Goal: Download file/media

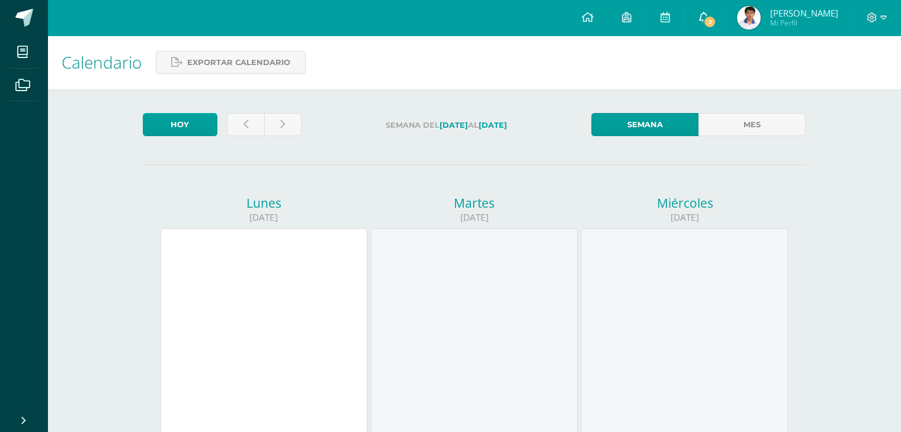
click at [716, 22] on span "2" at bounding box center [709, 21] width 13 height 13
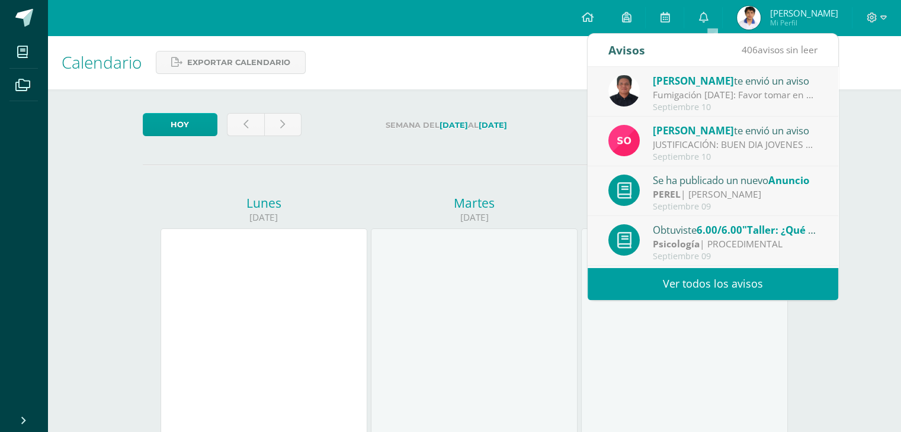
click at [721, 153] on div "Septiembre 10" at bounding box center [735, 157] width 165 height 10
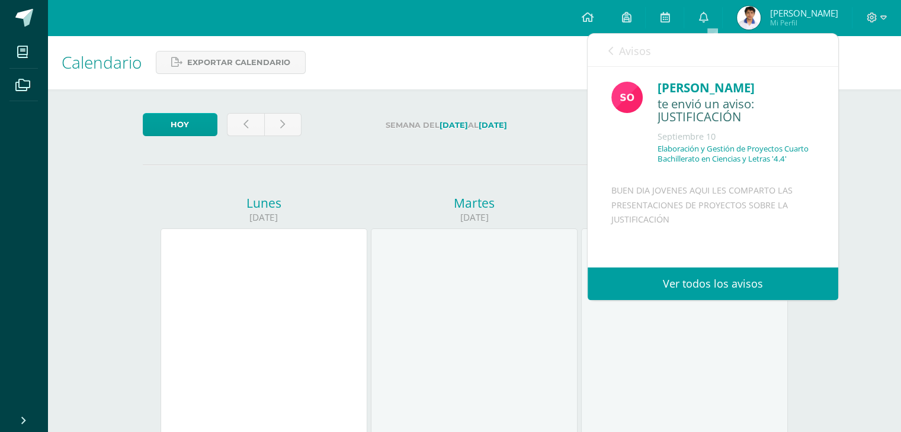
click at [619, 55] on span "Avisos" at bounding box center [635, 51] width 32 height 14
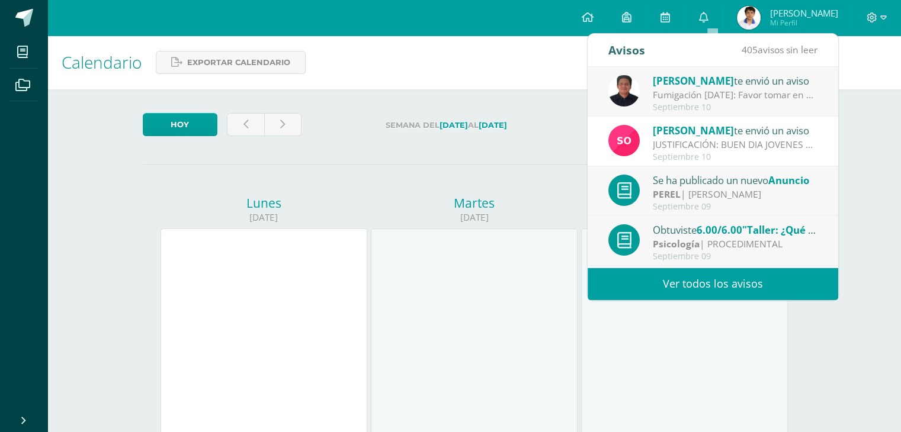
click at [721, 82] on span "[PERSON_NAME]" at bounding box center [693, 81] width 81 height 14
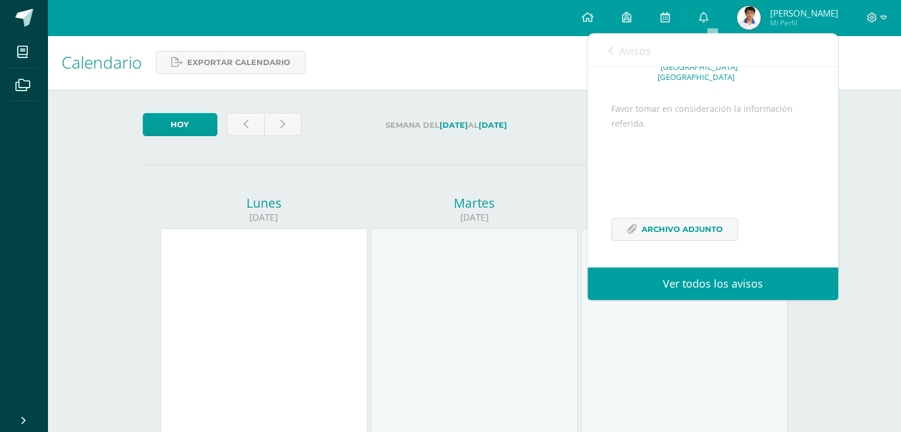
scroll to position [99, 0]
click at [679, 233] on span "Archivo Adjunto" at bounding box center [681, 229] width 81 height 22
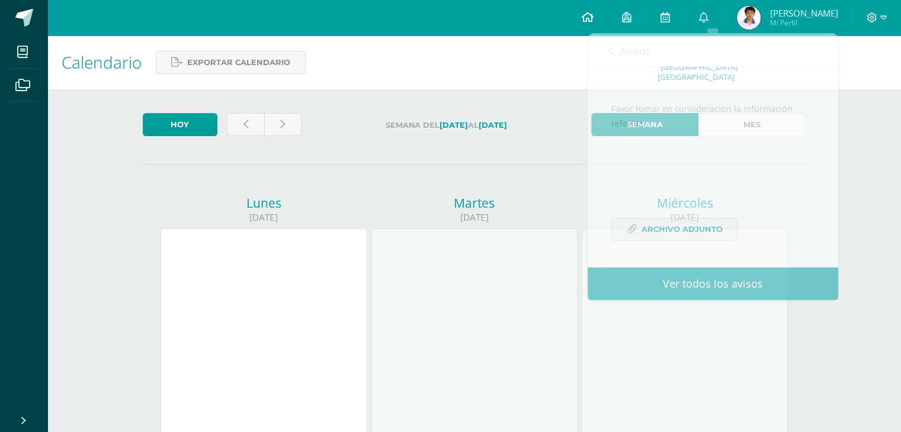
click at [592, 8] on link at bounding box center [587, 18] width 40 height 36
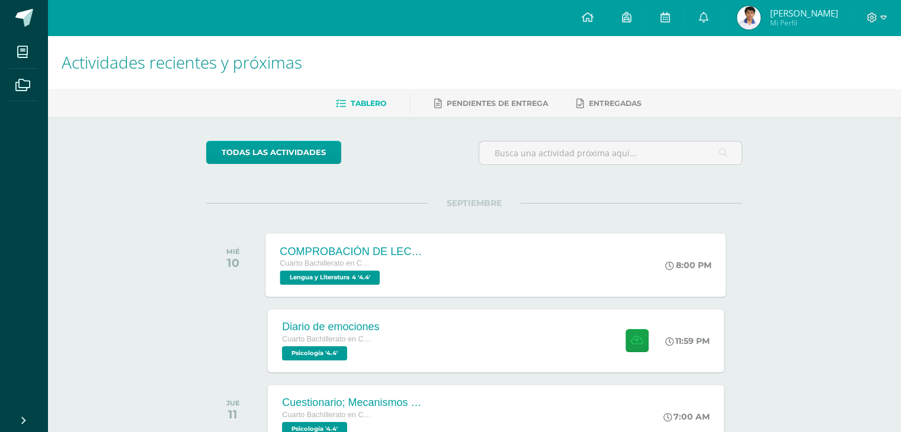
click at [436, 280] on div "COMPROBACIÓN DE LECTURA Cuarto Bachillerato en Ciencias y Letras Lengua y Liter…" at bounding box center [352, 264] width 172 height 63
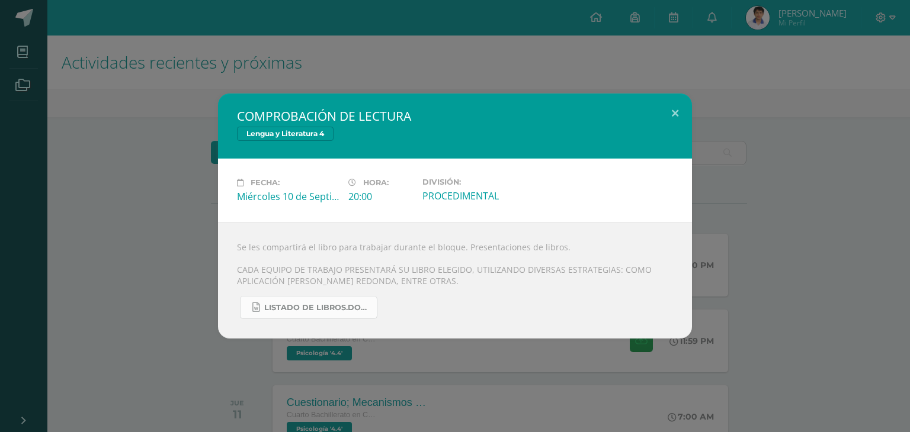
click at [290, 318] on link "LISTADO DE LIBROS.docx" at bounding box center [308, 307] width 137 height 23
click at [689, 118] on button at bounding box center [675, 114] width 34 height 40
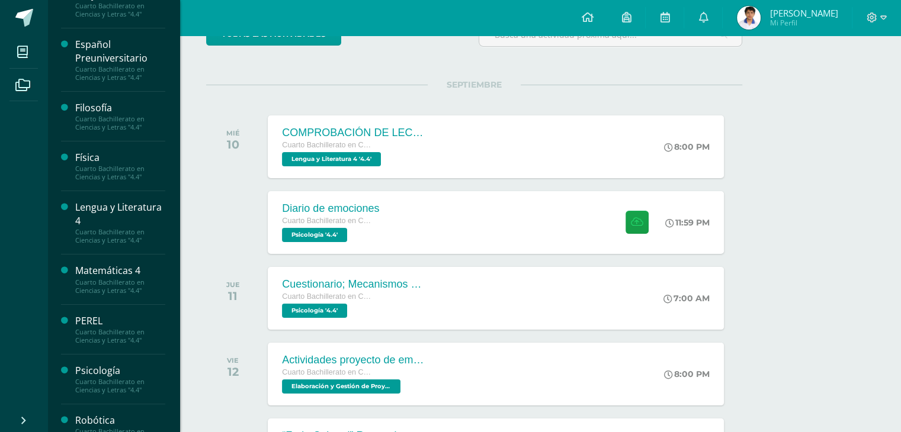
scroll to position [178, 0]
click at [146, 277] on div "Cuarto Bachillerato en Ciencias y Letras "4.4"" at bounding box center [120, 285] width 90 height 17
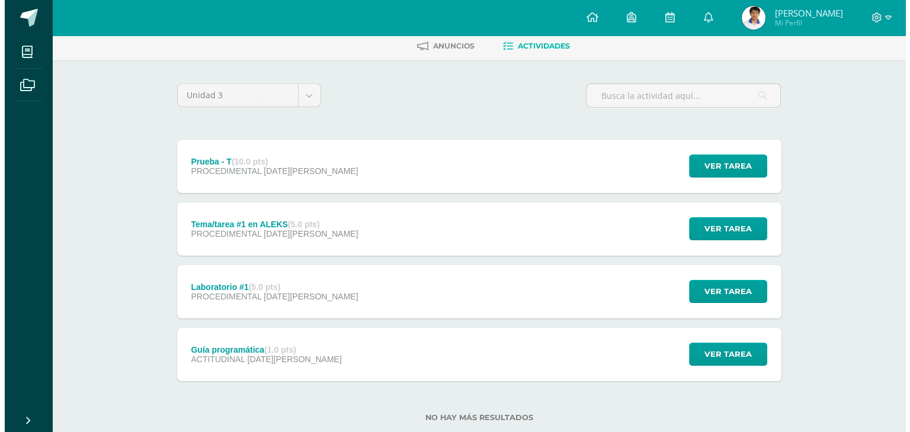
scroll to position [59, 0]
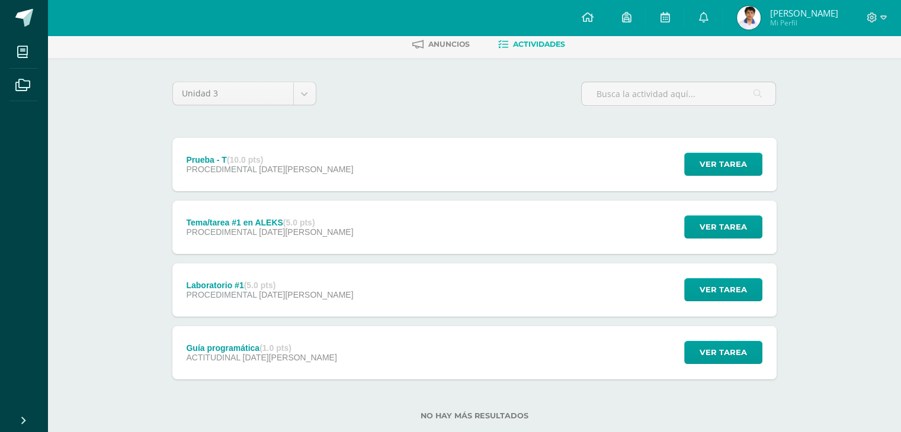
click at [404, 344] on div "Guía programática (1.0 pts) ACTITUDINAL 30 de Julio Ver tarea Guía programática…" at bounding box center [474, 352] width 604 height 53
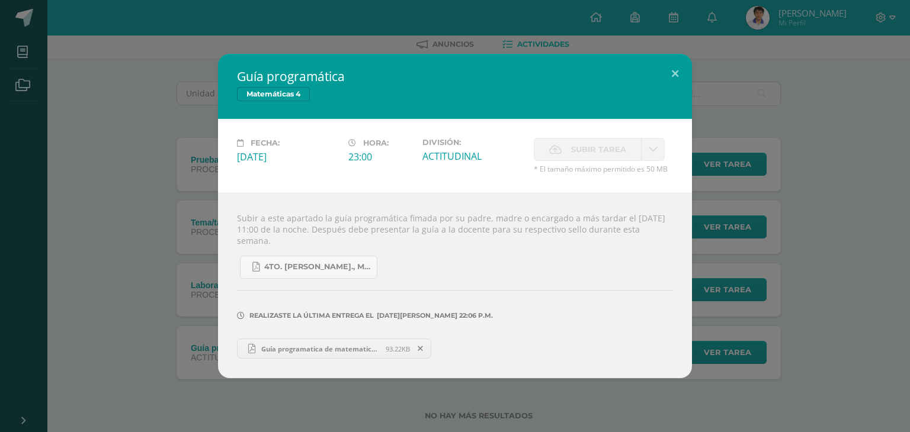
click at [325, 350] on span "Guía programatica de matematicas tercer trimestre.pdf" at bounding box center [320, 349] width 130 height 9
